Goal: Task Accomplishment & Management: Complete application form

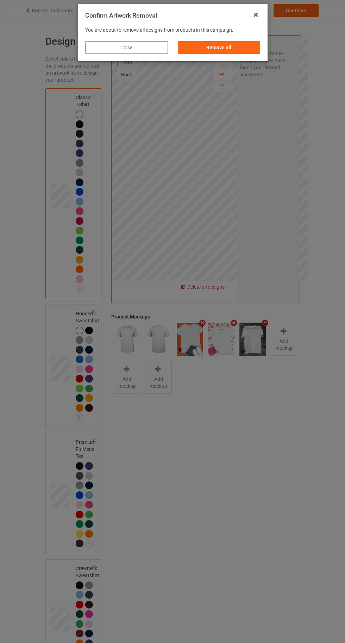
click at [236, 47] on div "Remove all" at bounding box center [218, 47] width 83 height 13
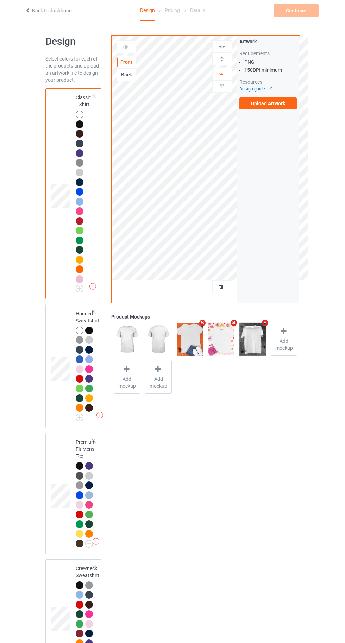
click at [281, 100] on label "Upload Artwork" at bounding box center [268, 104] width 58 height 12
click at [0, 0] on input "Upload Artwork" at bounding box center [0, 0] width 0 height 0
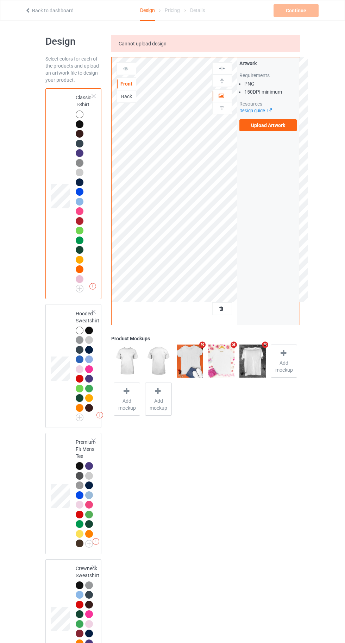
click at [274, 126] on label "Upload Artwork" at bounding box center [268, 125] width 58 height 12
click at [0, 0] on input "Upload Artwork" at bounding box center [0, 0] width 0 height 0
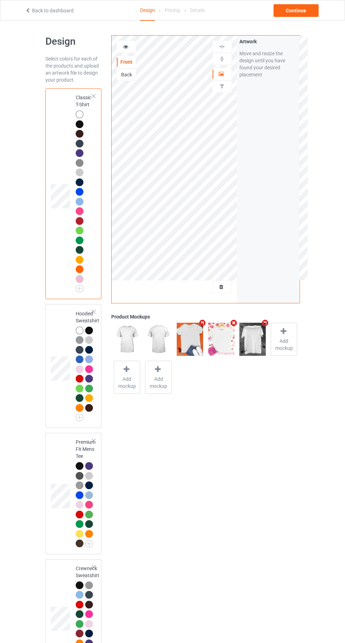
click at [126, 45] on icon at bounding box center [126, 45] width 6 height 5
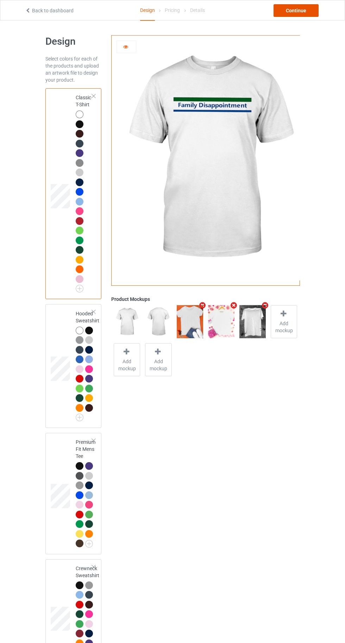
click at [286, 12] on div "Continue" at bounding box center [296, 10] width 45 height 13
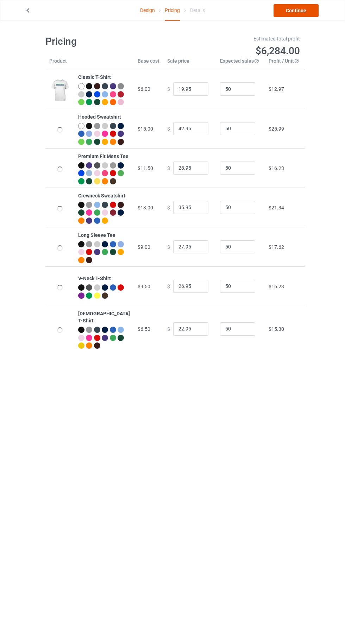
click at [294, 12] on link "Continue" at bounding box center [296, 10] width 45 height 13
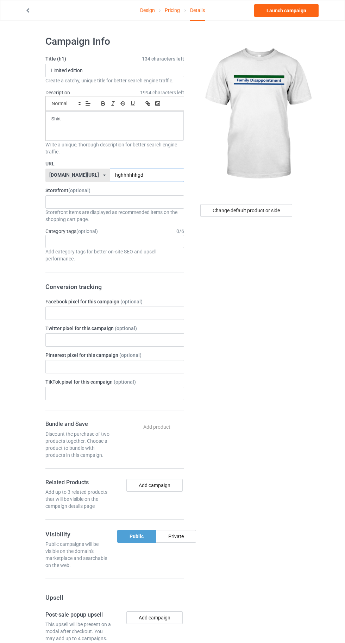
click at [150, 175] on input "hghhhhhhgd" at bounding box center [147, 175] width 74 height 13
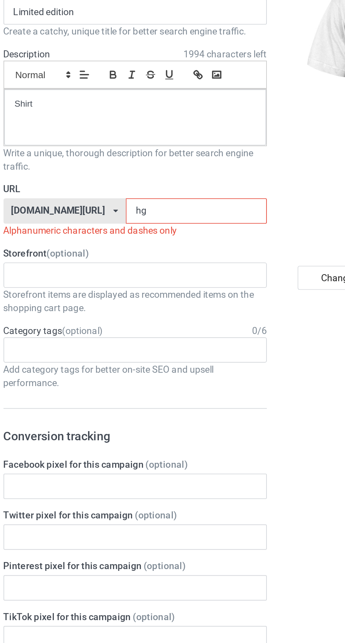
type input "h"
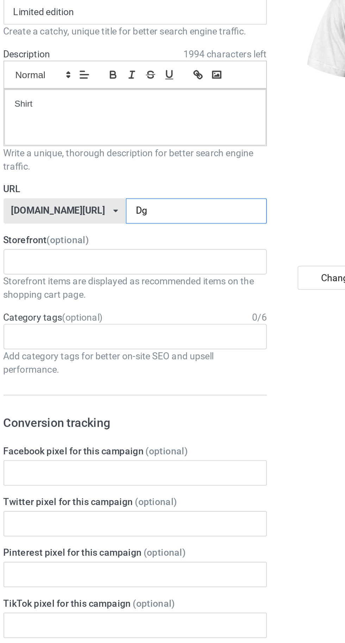
type input "Dge"
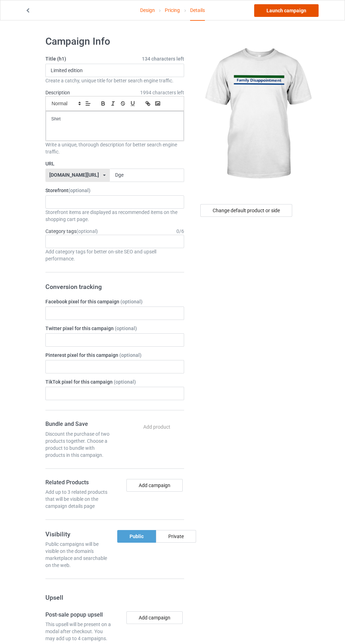
click at [272, 15] on link "Launch campaign" at bounding box center [286, 10] width 64 height 13
